Goal: Task Accomplishment & Management: Use online tool/utility

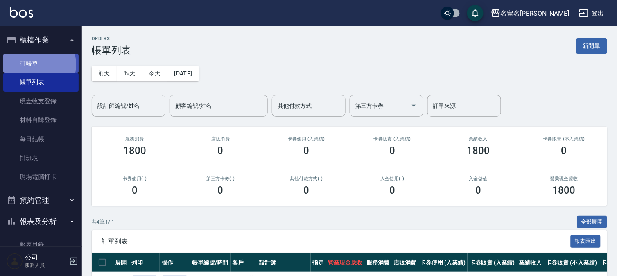
click at [33, 64] on link "打帳單" at bounding box center [40, 63] width 75 height 19
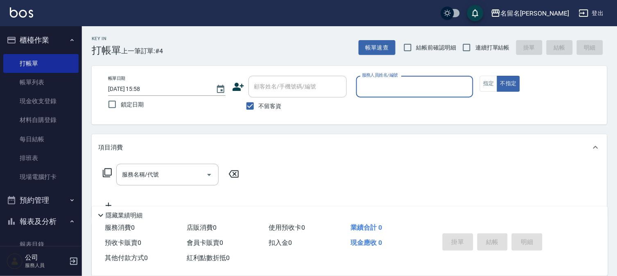
click at [394, 86] on input "服務人員姓名/編號" at bounding box center [415, 86] width 110 height 14
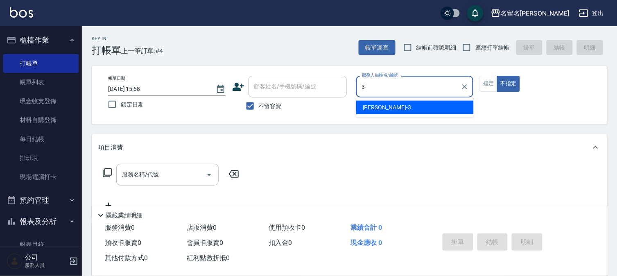
type input "[PERSON_NAME]-3"
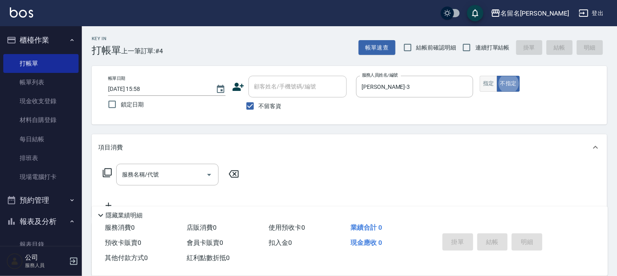
type button "false"
click at [484, 87] on button "指定" at bounding box center [489, 84] width 18 height 16
click at [136, 178] on input "服務名稱/代號" at bounding box center [161, 175] width 83 height 14
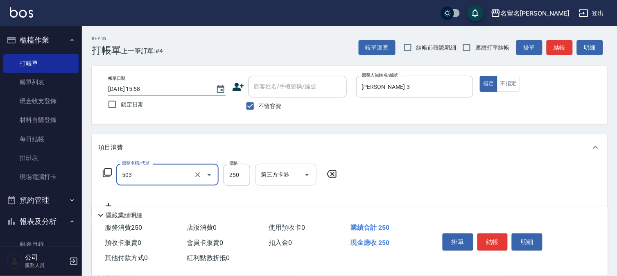
type input "指定洗髮(503)"
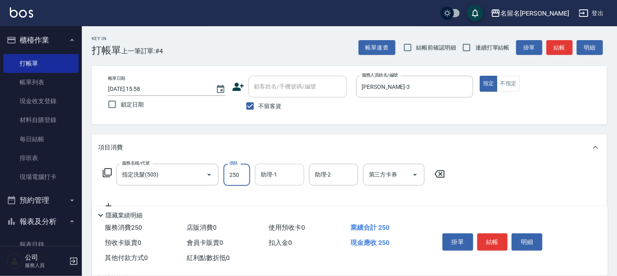
click at [265, 175] on input "助理-1" at bounding box center [280, 175] width 42 height 14
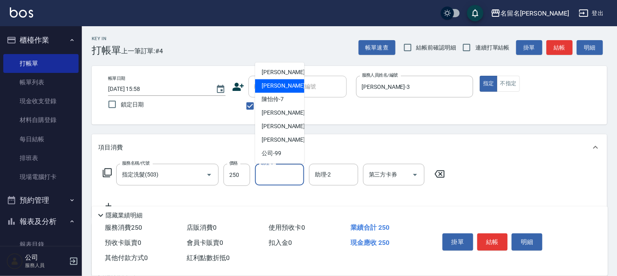
click at [271, 89] on span "[PERSON_NAME]-3" at bounding box center [286, 86] width 48 height 9
type input "[PERSON_NAME]-3"
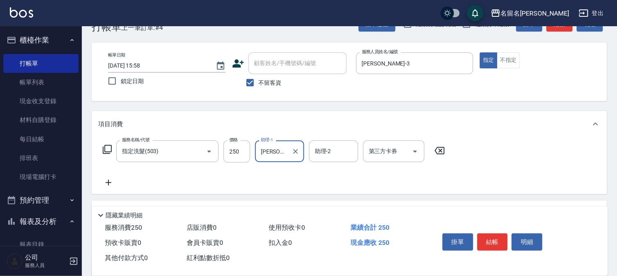
scroll to position [45, 0]
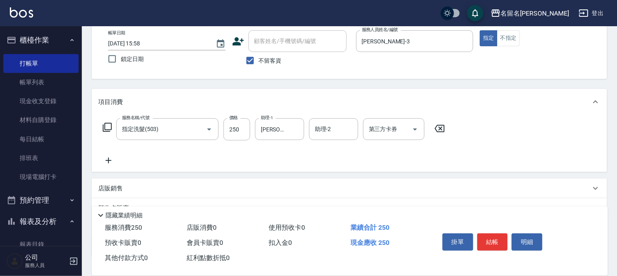
click at [107, 160] on icon at bounding box center [108, 161] width 20 height 10
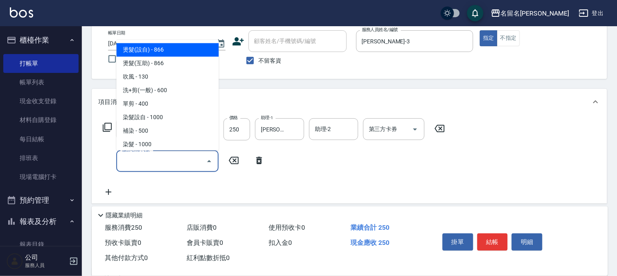
click at [129, 159] on input "服務名稱/代號" at bounding box center [161, 161] width 83 height 14
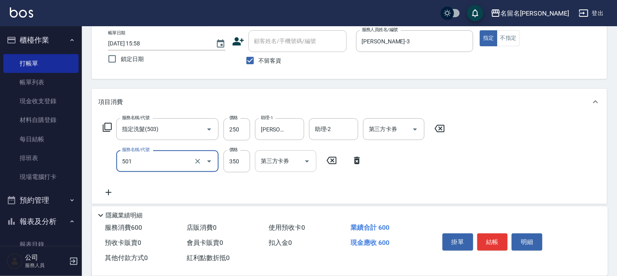
type input "P.S洗髮(501)"
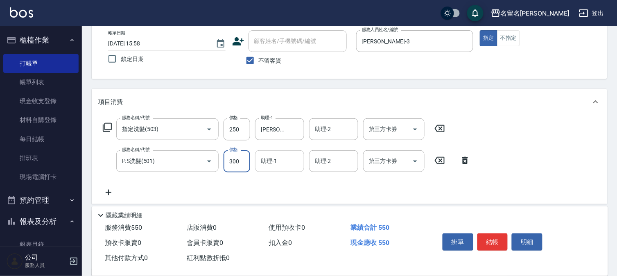
type input "300"
click at [279, 166] on input "助理-1" at bounding box center [280, 161] width 42 height 14
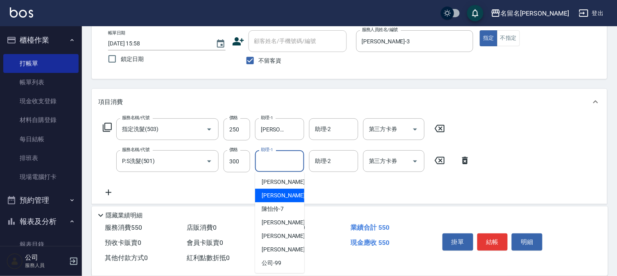
drag, startPoint x: 277, startPoint y: 191, endPoint x: 271, endPoint y: 187, distance: 8.0
click at [276, 191] on div "[PERSON_NAME]-3" at bounding box center [279, 196] width 49 height 14
type input "[PERSON_NAME]-3"
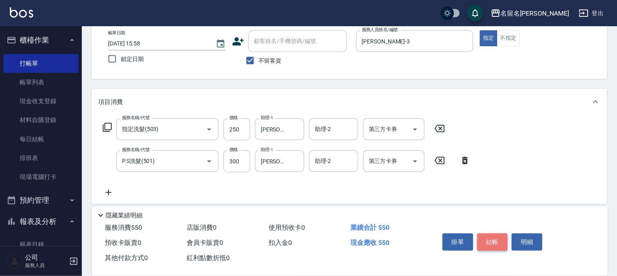
click at [493, 236] on button "結帳" at bounding box center [493, 242] width 31 height 17
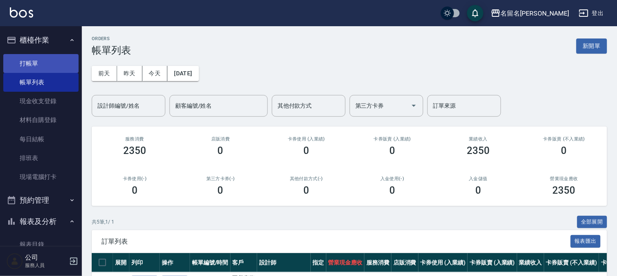
click at [27, 62] on link "打帳單" at bounding box center [40, 63] width 75 height 19
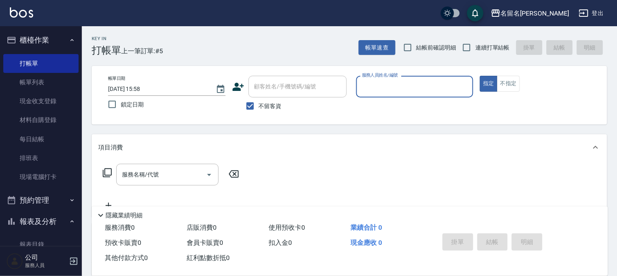
click at [408, 93] on input "服務人員姓名/編號" at bounding box center [415, 86] width 110 height 14
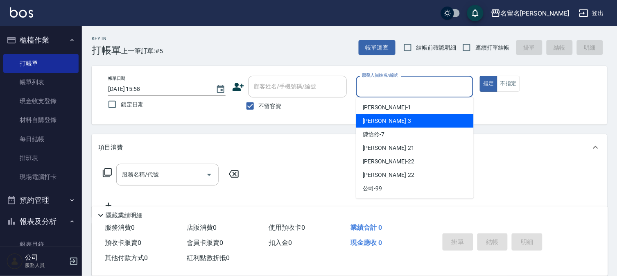
drag, startPoint x: 402, startPoint y: 120, endPoint x: 332, endPoint y: 142, distance: 73.0
click at [401, 120] on div "[PERSON_NAME]-3" at bounding box center [415, 121] width 118 height 14
type input "[PERSON_NAME]-3"
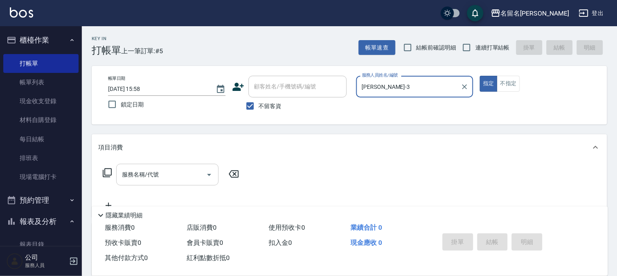
drag, startPoint x: 155, startPoint y: 176, endPoint x: 149, endPoint y: 172, distance: 7.0
click at [153, 175] on input "服務名稱/代號" at bounding box center [161, 175] width 83 height 14
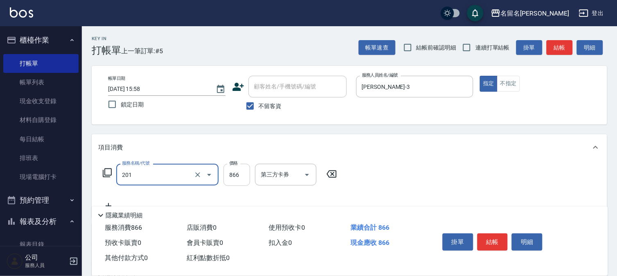
type input "燙髮(互助)(201)"
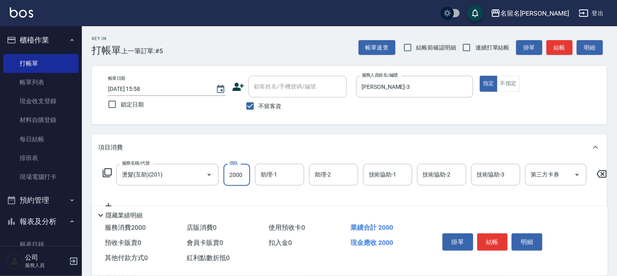
type input "2000"
drag, startPoint x: 286, startPoint y: 177, endPoint x: 281, endPoint y: 166, distance: 11.9
click at [285, 176] on input "助理-1" at bounding box center [280, 175] width 42 height 14
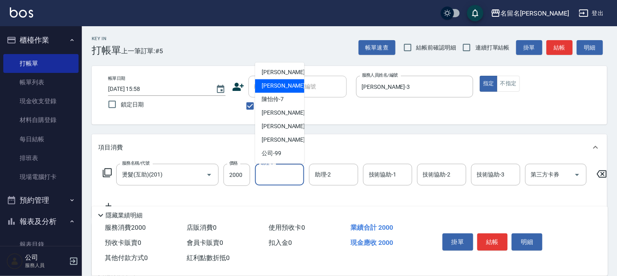
drag, startPoint x: 275, startPoint y: 87, endPoint x: 323, endPoint y: 114, distance: 54.5
click at [276, 86] on span "[PERSON_NAME]-3" at bounding box center [286, 86] width 48 height 9
type input "[PERSON_NAME]-3"
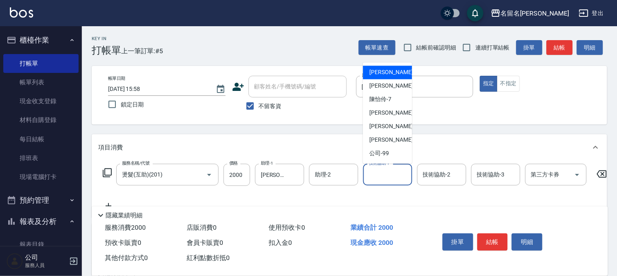
drag, startPoint x: 382, startPoint y: 176, endPoint x: 386, endPoint y: 116, distance: 60.8
click at [382, 173] on input "技術協助-1" at bounding box center [388, 175] width 42 height 14
click at [388, 89] on span "[PERSON_NAME]-3" at bounding box center [394, 86] width 48 height 9
type input "[PERSON_NAME]-3"
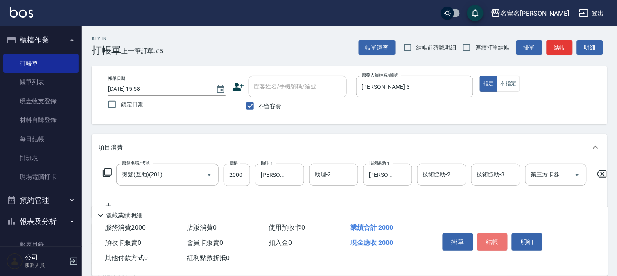
drag, startPoint x: 490, startPoint y: 239, endPoint x: 484, endPoint y: 237, distance: 6.5
click at [488, 238] on button "結帳" at bounding box center [493, 242] width 31 height 17
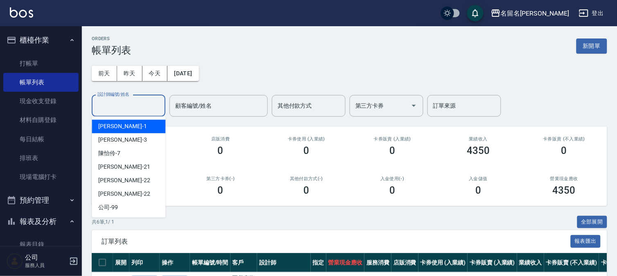
click at [126, 108] on input "設計師編號/姓名" at bounding box center [128, 106] width 66 height 14
click at [40, 59] on link "打帳單" at bounding box center [40, 63] width 75 height 19
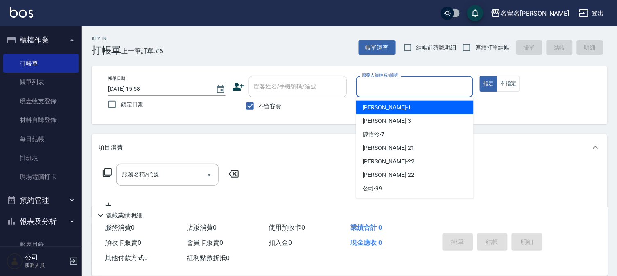
drag, startPoint x: 410, startPoint y: 91, endPoint x: 400, endPoint y: 126, distance: 36.1
click at [410, 98] on body "名留名揚 登出 櫃檯作業 打帳單 帳單列表 現金收支登錄 材料自購登錄 每日結帳 排班表 現場電腦打卡 預約管理 預約管理 單日預約紀錄 單週預約紀錄 報表及…" at bounding box center [308, 190] width 617 height 380
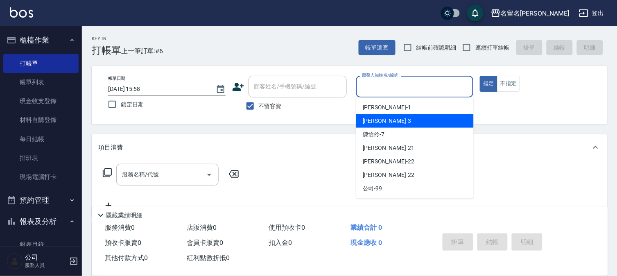
drag, startPoint x: 402, startPoint y: 119, endPoint x: 448, endPoint y: 107, distance: 47.6
click at [406, 117] on div "[PERSON_NAME]-3" at bounding box center [415, 121] width 118 height 14
type input "[PERSON_NAME]-3"
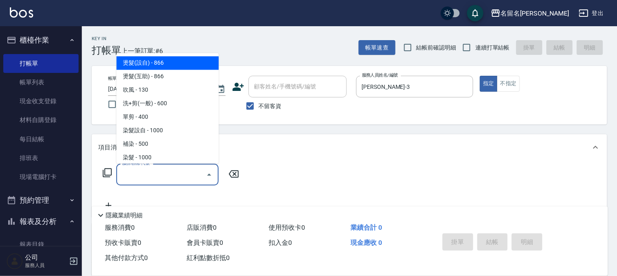
click at [147, 175] on input "服務名稱/代號" at bounding box center [161, 175] width 83 height 14
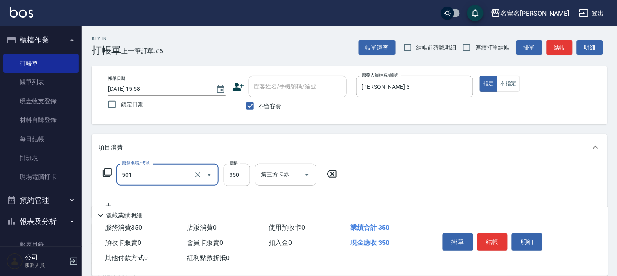
type input "P.S洗髮(501)"
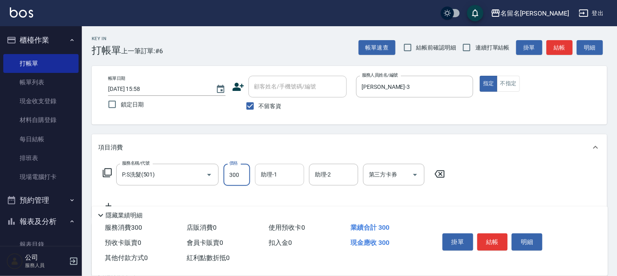
type input "300"
click at [269, 174] on input "助理-1" at bounding box center [280, 175] width 42 height 14
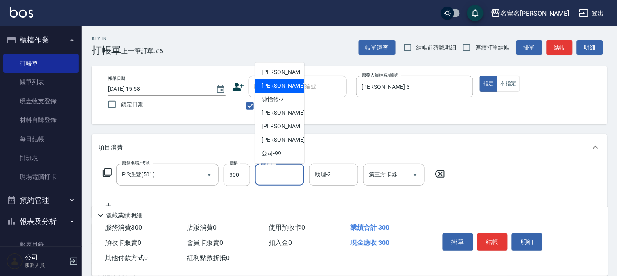
click at [280, 88] on span "[PERSON_NAME]-3" at bounding box center [286, 86] width 48 height 9
type input "[PERSON_NAME]-3"
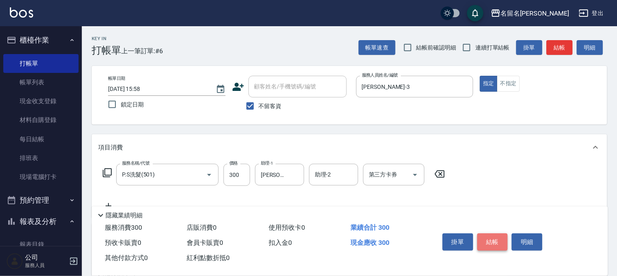
click at [493, 240] on button "結帳" at bounding box center [493, 242] width 31 height 17
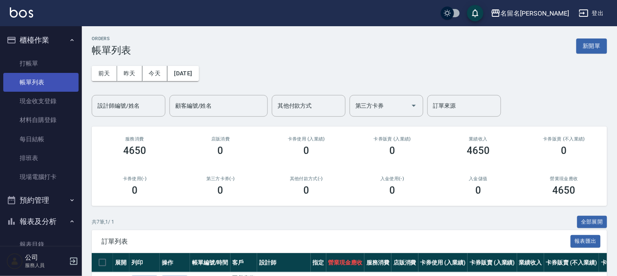
click at [27, 82] on link "帳單列表" at bounding box center [40, 82] width 75 height 19
click at [121, 98] on div "設計師編號/姓名" at bounding box center [129, 106] width 74 height 22
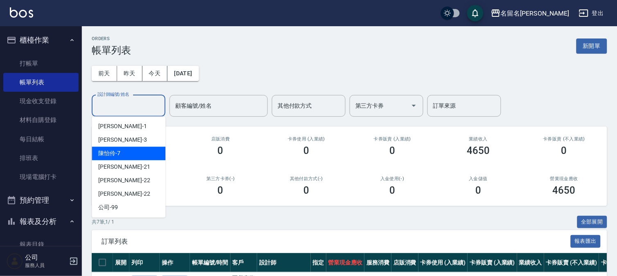
click at [126, 154] on div "[PERSON_NAME]-7" at bounding box center [129, 154] width 74 height 14
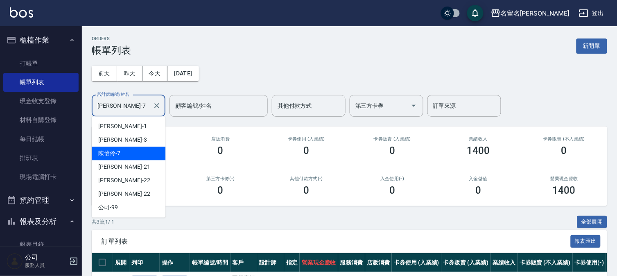
click at [129, 108] on input "[PERSON_NAME]-7" at bounding box center [122, 106] width 54 height 14
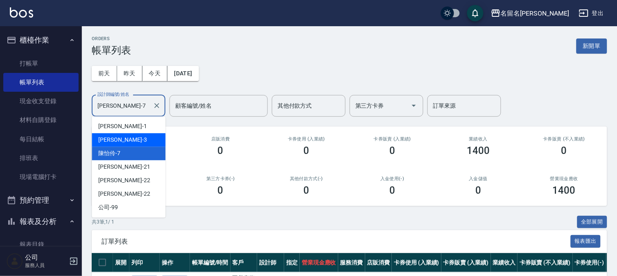
click at [123, 140] on div "[PERSON_NAME]-3" at bounding box center [129, 140] width 74 height 14
type input "[PERSON_NAME]-3"
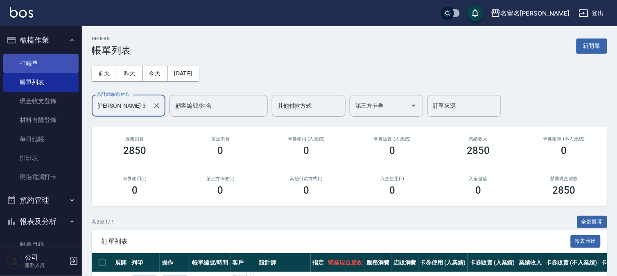
click at [30, 61] on link "打帳單" at bounding box center [40, 63] width 75 height 19
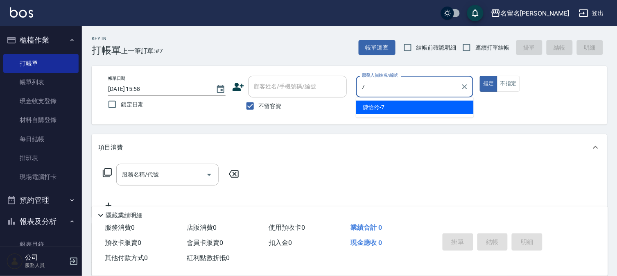
type input "7"
type button "true"
type input "[PERSON_NAME]-7"
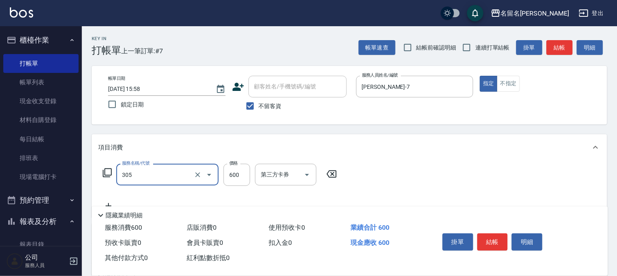
type input "洗+剪(一般)(305)"
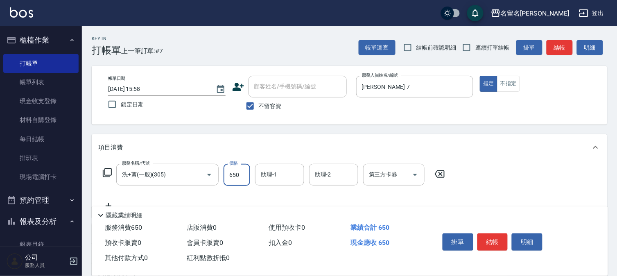
type input "650"
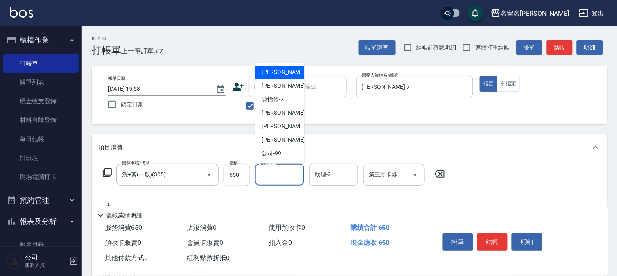
click at [276, 177] on input "助理-1" at bounding box center [280, 175] width 42 height 14
type input "[PERSON_NAME]-7"
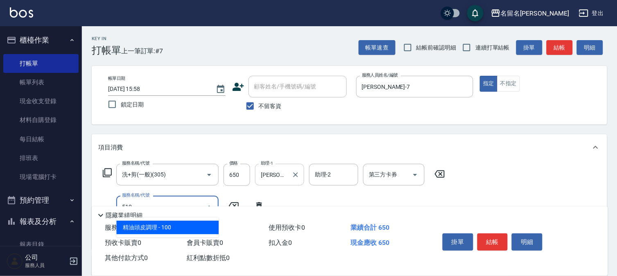
type input "精油頭皮調理(510)"
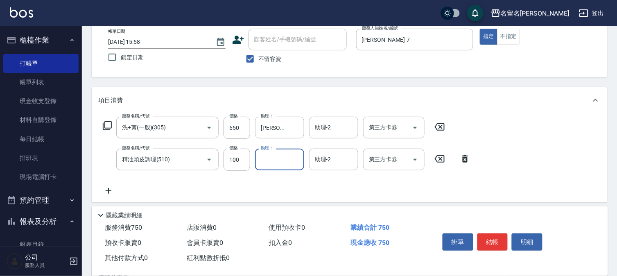
scroll to position [91, 0]
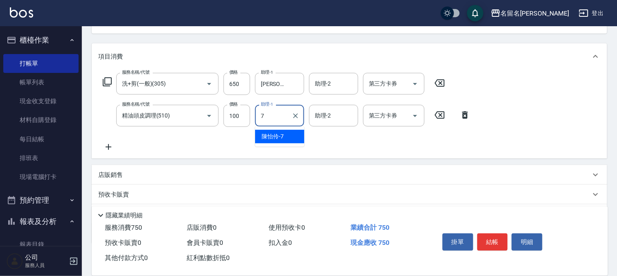
type input "[PERSON_NAME]-7"
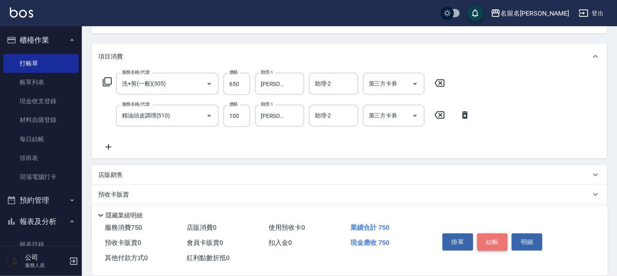
click at [495, 235] on button "結帳" at bounding box center [493, 242] width 31 height 17
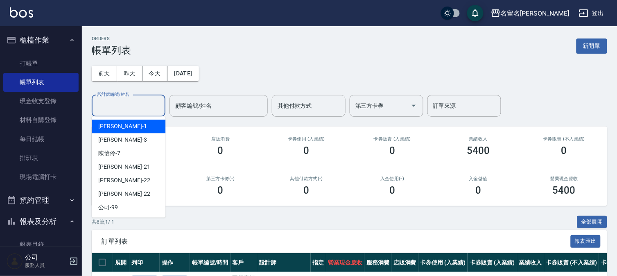
click at [144, 99] on input "設計師編號/姓名" at bounding box center [128, 106] width 66 height 14
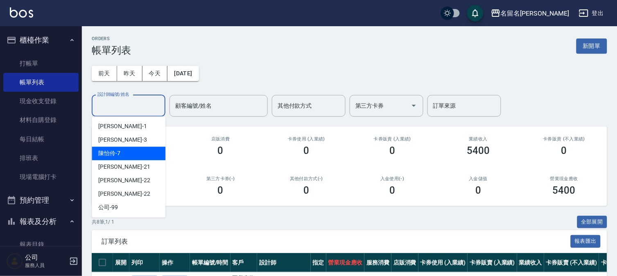
click at [140, 150] on div "[PERSON_NAME]-7" at bounding box center [129, 154] width 74 height 14
type input "[PERSON_NAME]-7"
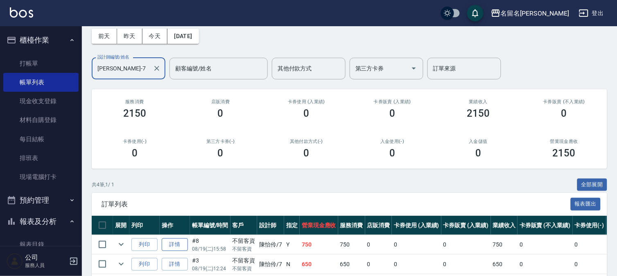
scroll to position [113, 0]
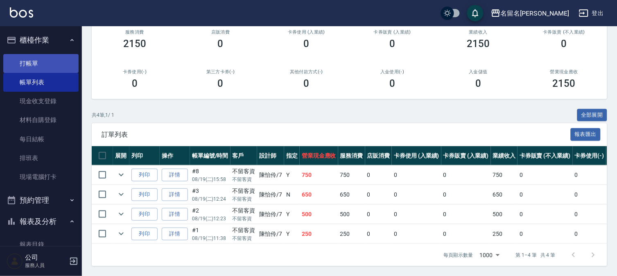
click at [50, 57] on link "打帳單" at bounding box center [40, 63] width 75 height 19
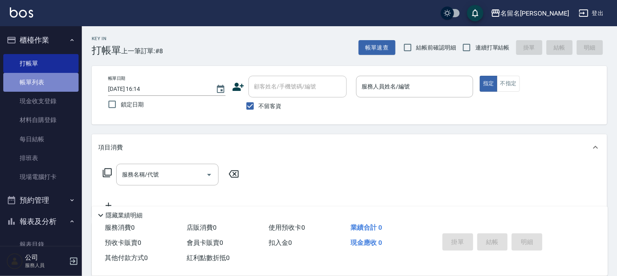
click at [55, 79] on link "帳單列表" at bounding box center [40, 82] width 75 height 19
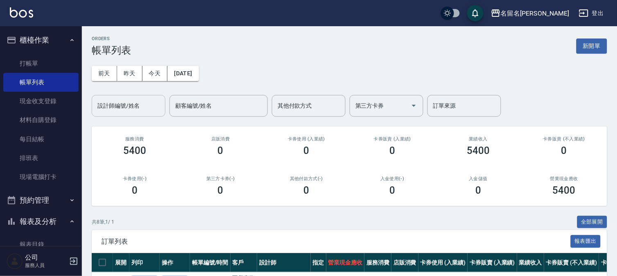
click at [125, 108] on input "設計師編號/姓名" at bounding box center [128, 106] width 66 height 14
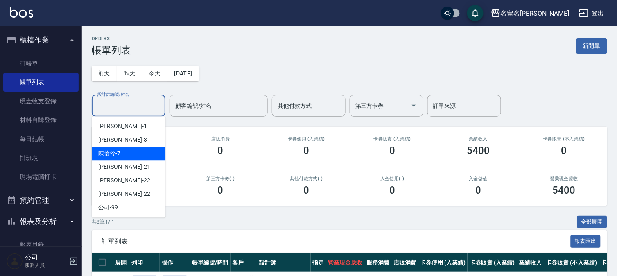
click at [113, 154] on span "[PERSON_NAME]-7" at bounding box center [109, 153] width 22 height 9
type input "[PERSON_NAME]-7"
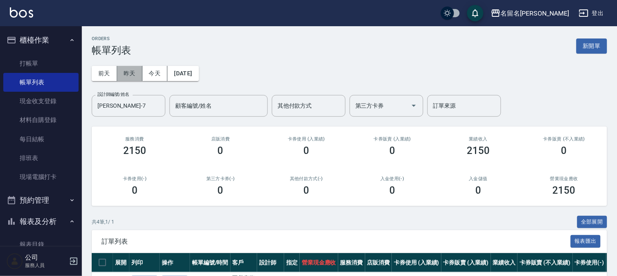
click at [132, 70] on button "昨天" at bounding box center [129, 73] width 25 height 15
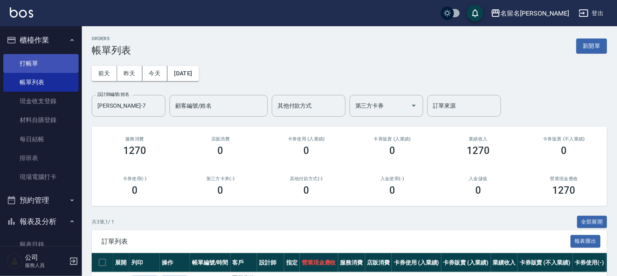
click at [64, 59] on link "打帳單" at bounding box center [40, 63] width 75 height 19
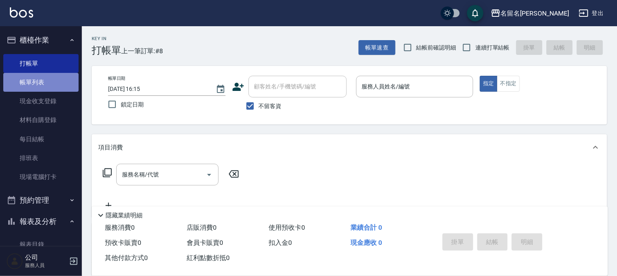
click at [47, 81] on link "帳單列表" at bounding box center [40, 82] width 75 height 19
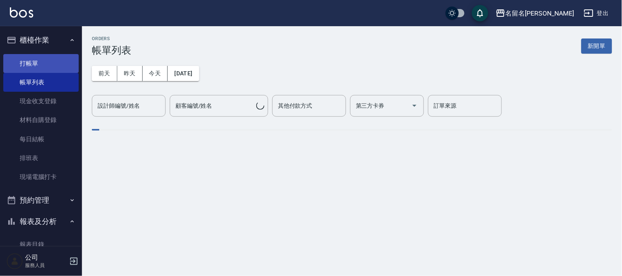
click at [52, 64] on link "打帳單" at bounding box center [40, 63] width 75 height 19
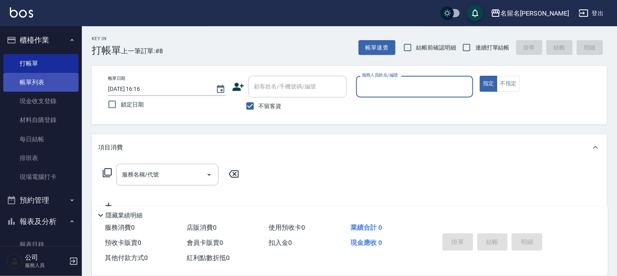
click at [47, 82] on link "帳單列表" at bounding box center [40, 82] width 75 height 19
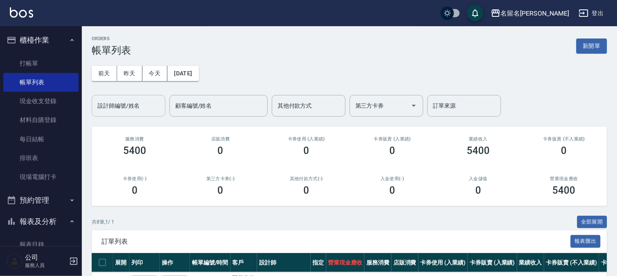
click at [142, 111] on input "設計師編號/姓名" at bounding box center [128, 106] width 66 height 14
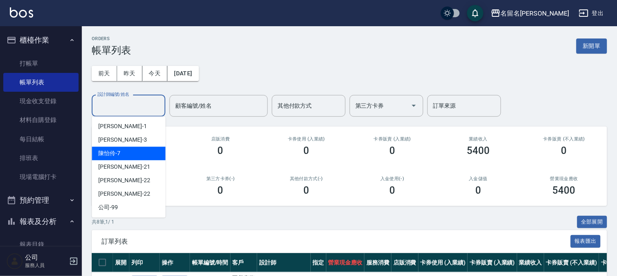
click at [137, 151] on div "[PERSON_NAME]-7" at bounding box center [129, 154] width 74 height 14
type input "[PERSON_NAME]-7"
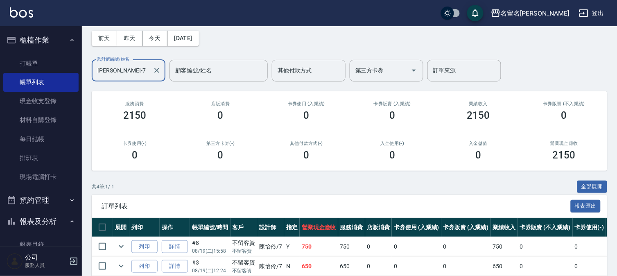
scroll to position [45, 0]
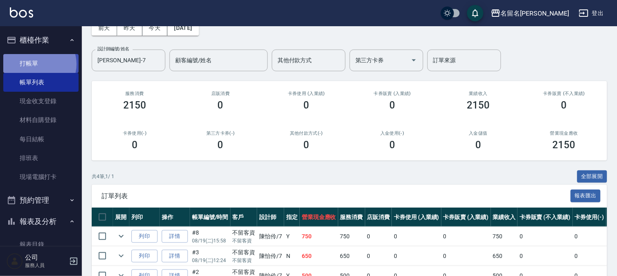
click at [38, 64] on link "打帳單" at bounding box center [40, 63] width 75 height 19
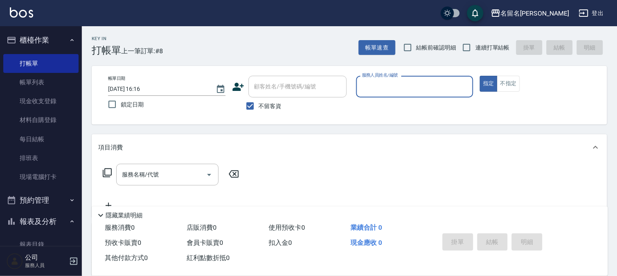
click at [360, 92] on input "服務人員姓名/編號" at bounding box center [415, 86] width 110 height 14
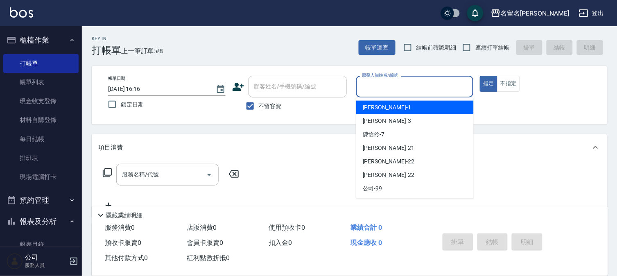
click at [365, 107] on span "[PERSON_NAME]-1" at bounding box center [387, 107] width 48 height 9
type input "[PERSON_NAME]-1"
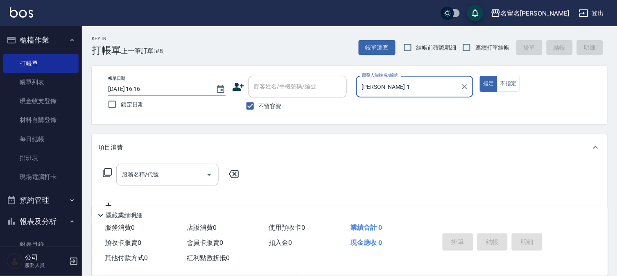
click at [121, 175] on input "服務名稱/代號" at bounding box center [161, 175] width 83 height 14
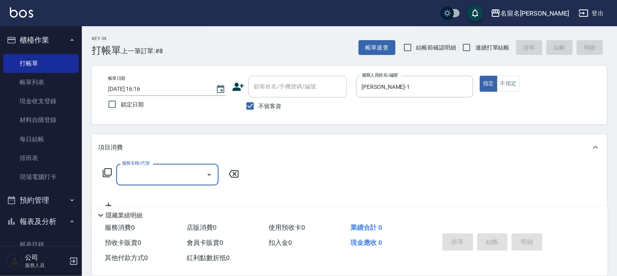
click at [125, 171] on input "服務名稱/代號" at bounding box center [161, 175] width 83 height 14
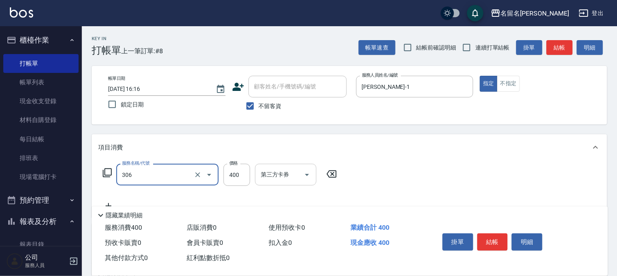
type input "單剪(306)"
click at [277, 178] on input "第三方卡券" at bounding box center [280, 175] width 42 height 14
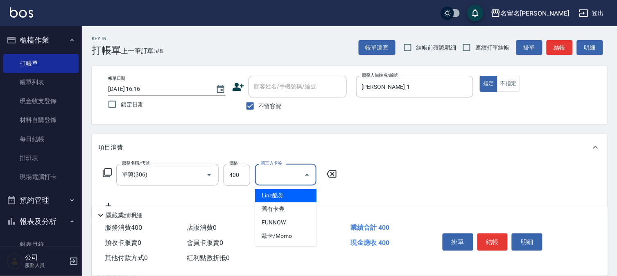
click at [267, 195] on span "Line酷券" at bounding box center [285, 196] width 61 height 14
type input "Line酷券"
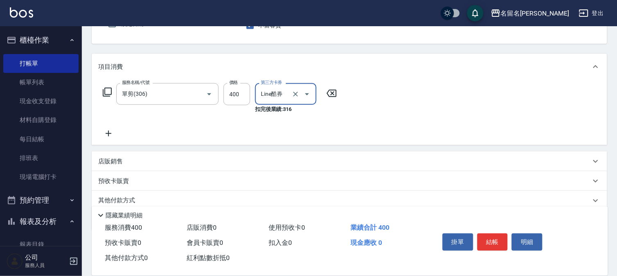
scroll to position [91, 0]
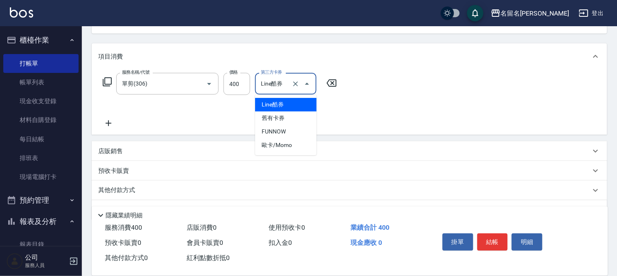
click at [279, 87] on input "Line酷券" at bounding box center [274, 84] width 31 height 14
click at [296, 84] on icon "Clear" at bounding box center [296, 84] width 8 height 8
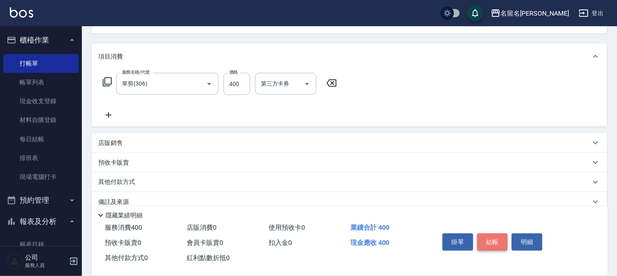
click at [484, 234] on button "結帳" at bounding box center [493, 242] width 31 height 17
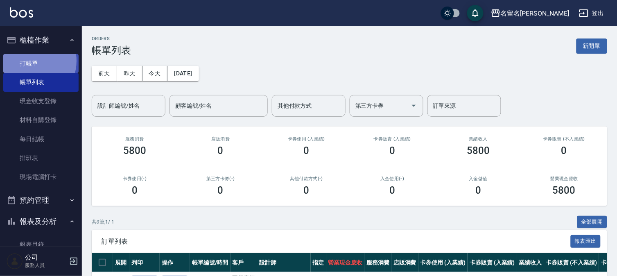
click at [31, 61] on link "打帳單" at bounding box center [40, 63] width 75 height 19
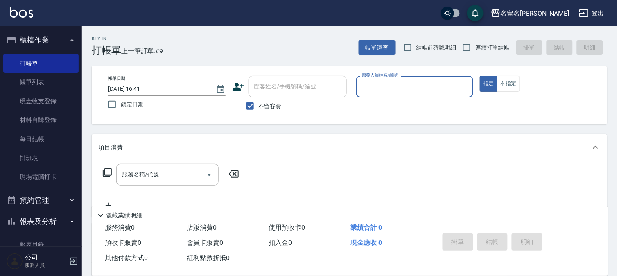
click at [361, 96] on div "服務人員姓名/編號" at bounding box center [415, 87] width 118 height 22
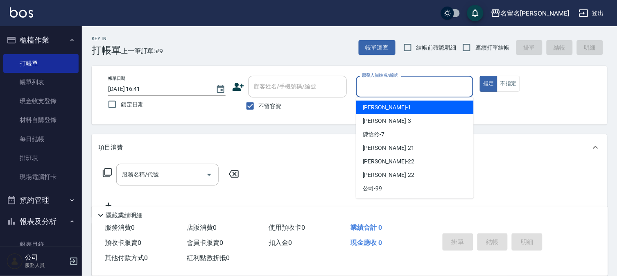
click at [357, 108] on div "[PERSON_NAME]-1" at bounding box center [415, 108] width 118 height 14
type input "[PERSON_NAME]-1"
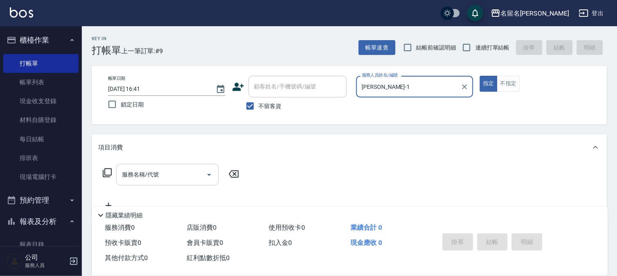
click at [120, 171] on input "服務名稱/代號" at bounding box center [161, 175] width 83 height 14
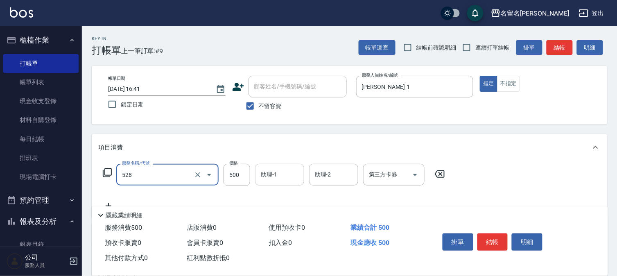
type input "頭皮養護B(528)"
click at [265, 170] on input "助理-1" at bounding box center [280, 175] width 42 height 14
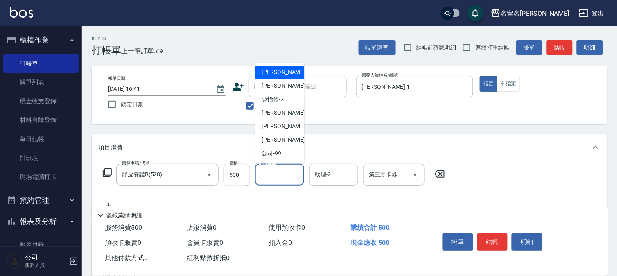
click at [273, 68] on span "[PERSON_NAME]-1" at bounding box center [286, 72] width 48 height 9
type input "[PERSON_NAME]-1"
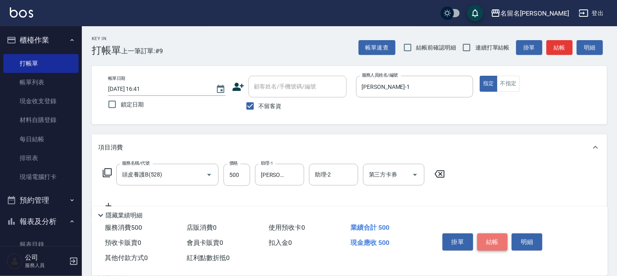
click at [493, 236] on button "結帳" at bounding box center [493, 242] width 31 height 17
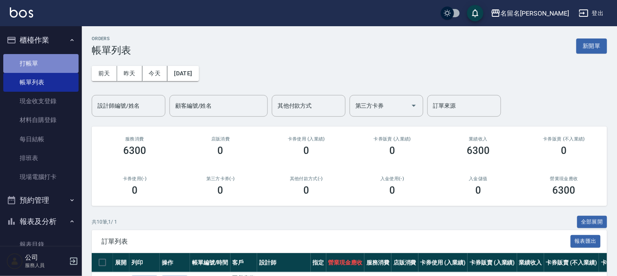
click at [53, 64] on link "打帳單" at bounding box center [40, 63] width 75 height 19
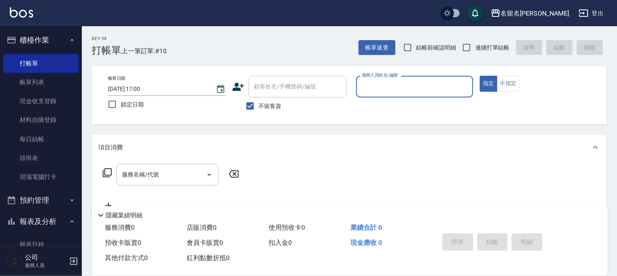
click at [452, 81] on input "服務人員姓名/編號" at bounding box center [415, 86] width 110 height 14
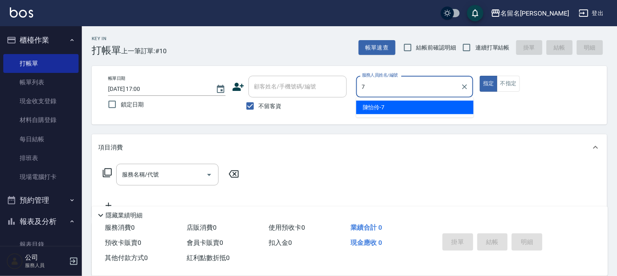
type input "[PERSON_NAME]-7"
type button "true"
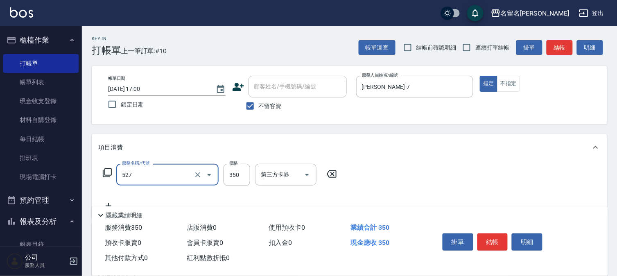
type input "頭皮養護A(527)"
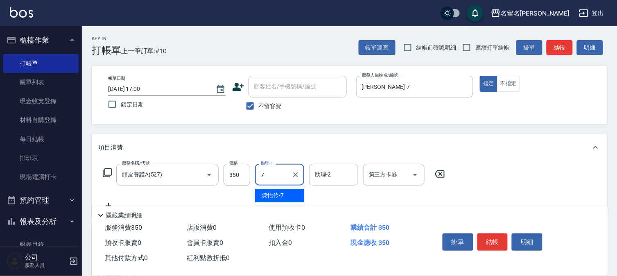
type input "[PERSON_NAME]-7"
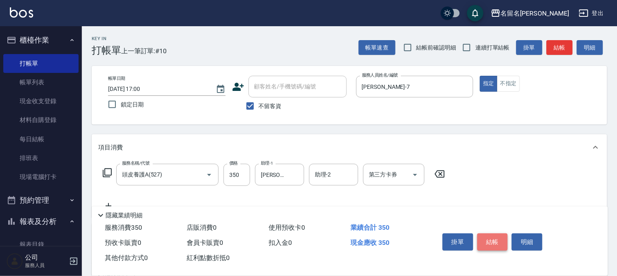
click at [501, 234] on button "結帳" at bounding box center [493, 242] width 31 height 17
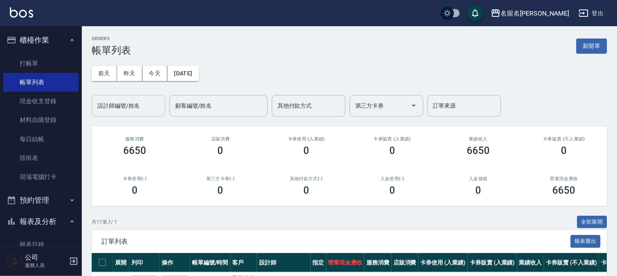
click at [111, 107] on input "設計師編號/姓名" at bounding box center [128, 106] width 66 height 14
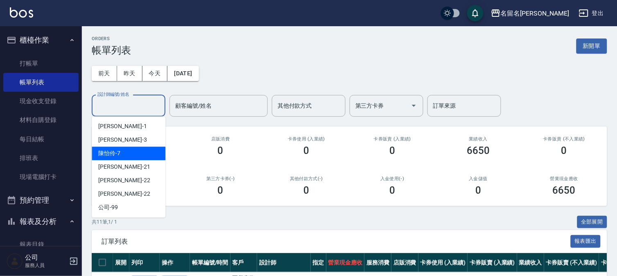
click at [132, 153] on div "[PERSON_NAME]-7" at bounding box center [129, 154] width 74 height 14
type input "[PERSON_NAME]-7"
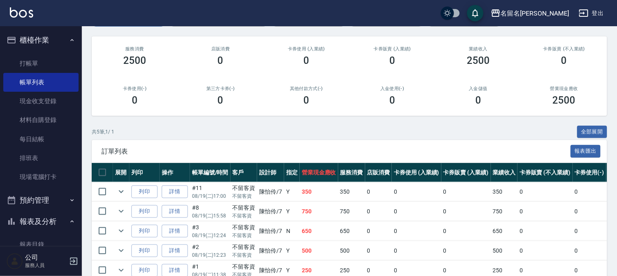
scroll to position [134, 0]
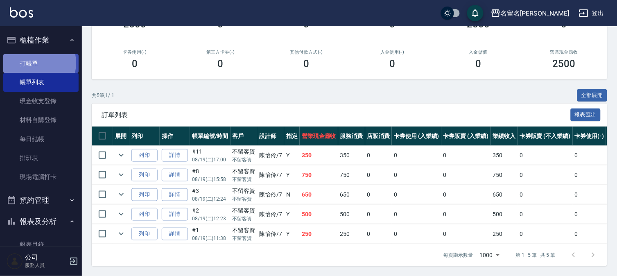
click at [29, 63] on link "打帳單" at bounding box center [40, 63] width 75 height 19
